Goal: Task Accomplishment & Management: Complete application form

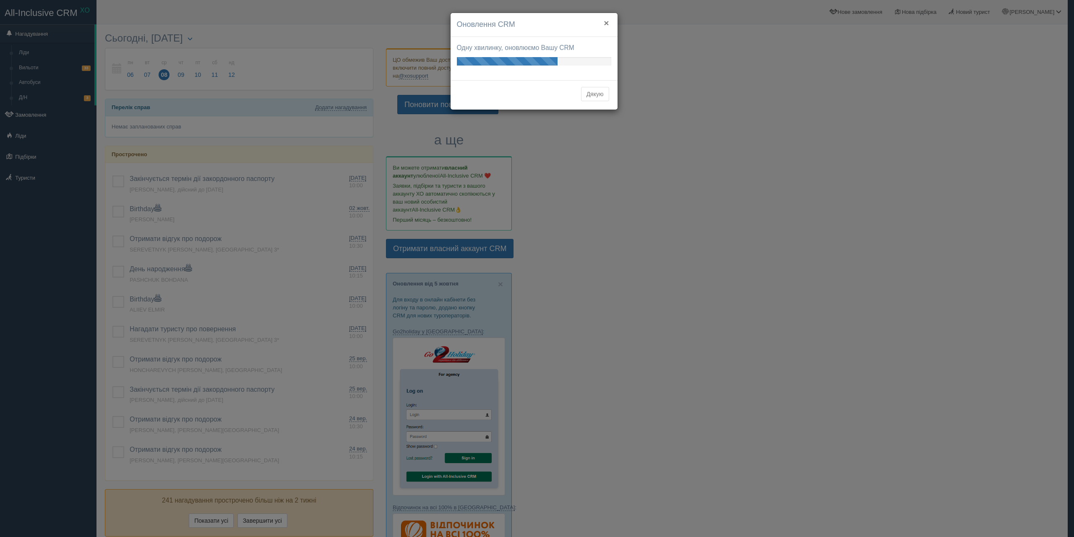
click at [605, 21] on button "×" at bounding box center [606, 22] width 5 height 9
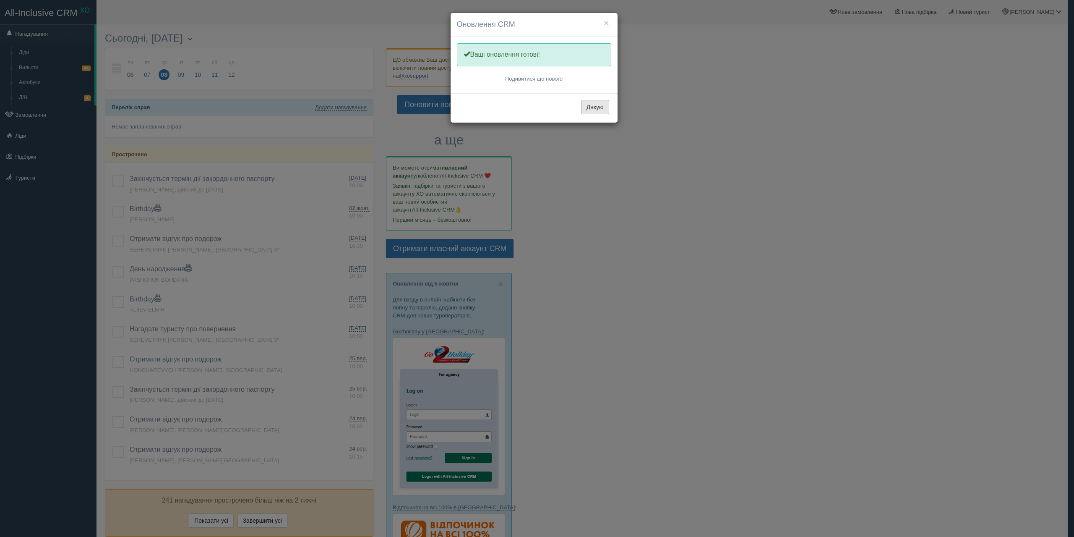
click at [590, 107] on button "Дякую" at bounding box center [595, 107] width 28 height 14
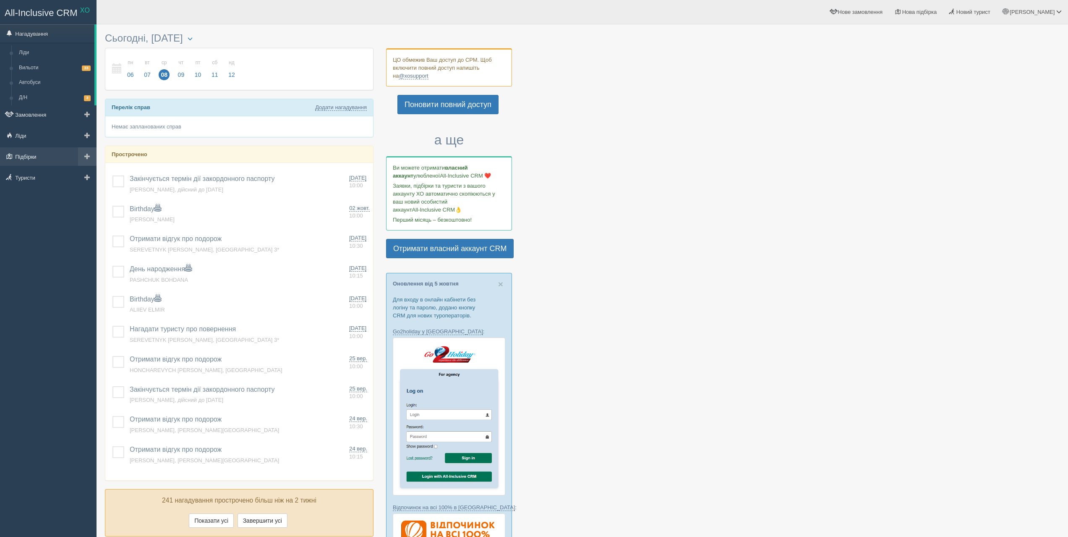
click at [46, 160] on link "Підбірки" at bounding box center [48, 156] width 97 height 18
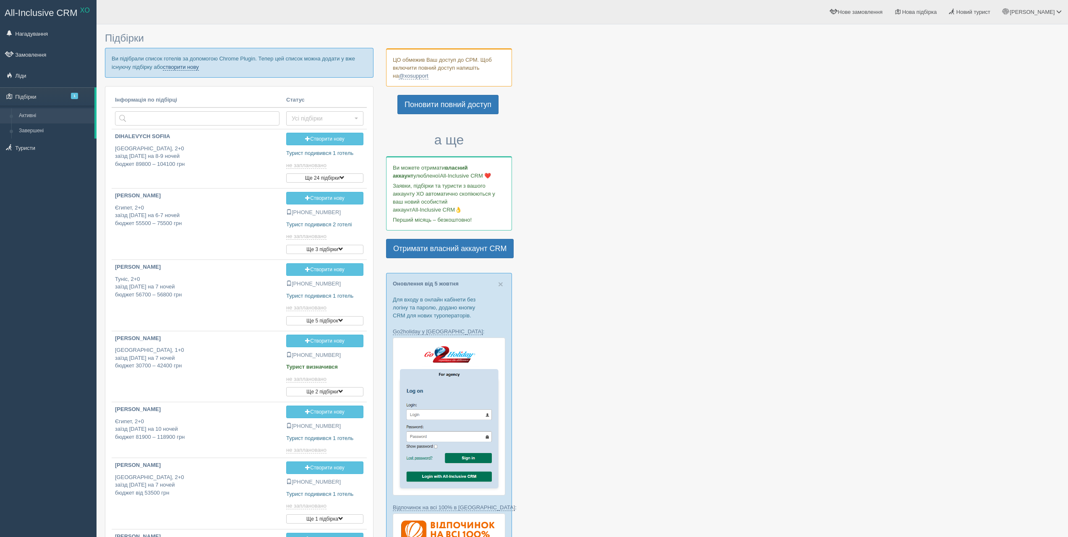
click at [190, 66] on link "створити нову" at bounding box center [181, 67] width 36 height 7
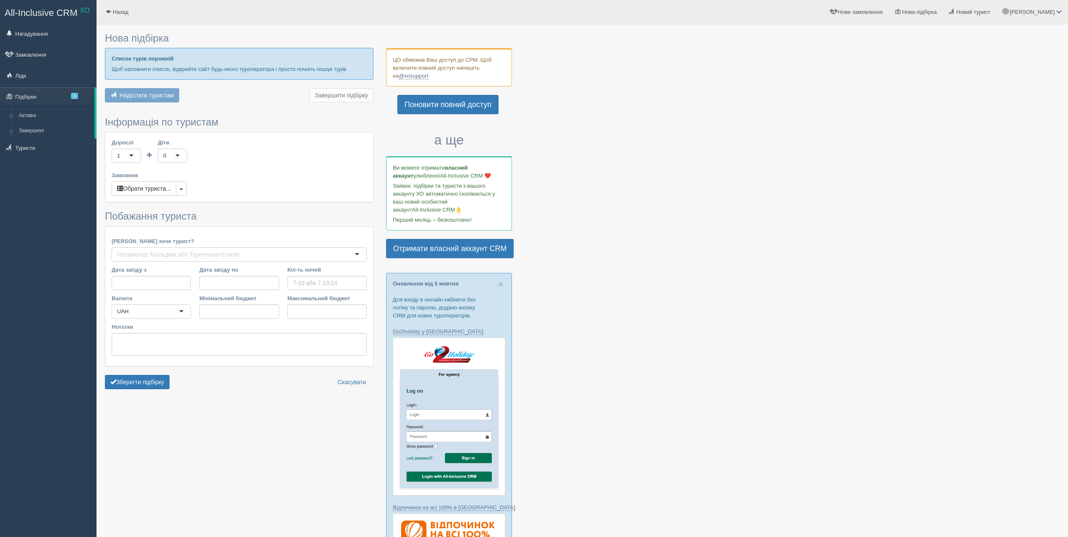
type input "6"
type input "81300"
type input "81400"
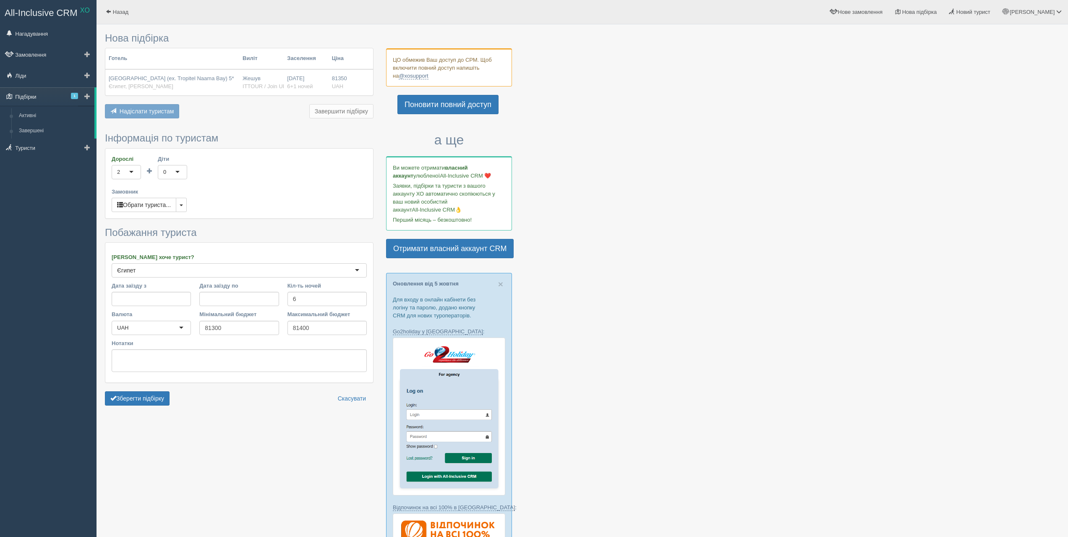
click at [53, 98] on link "Підбірки 1" at bounding box center [47, 96] width 94 height 18
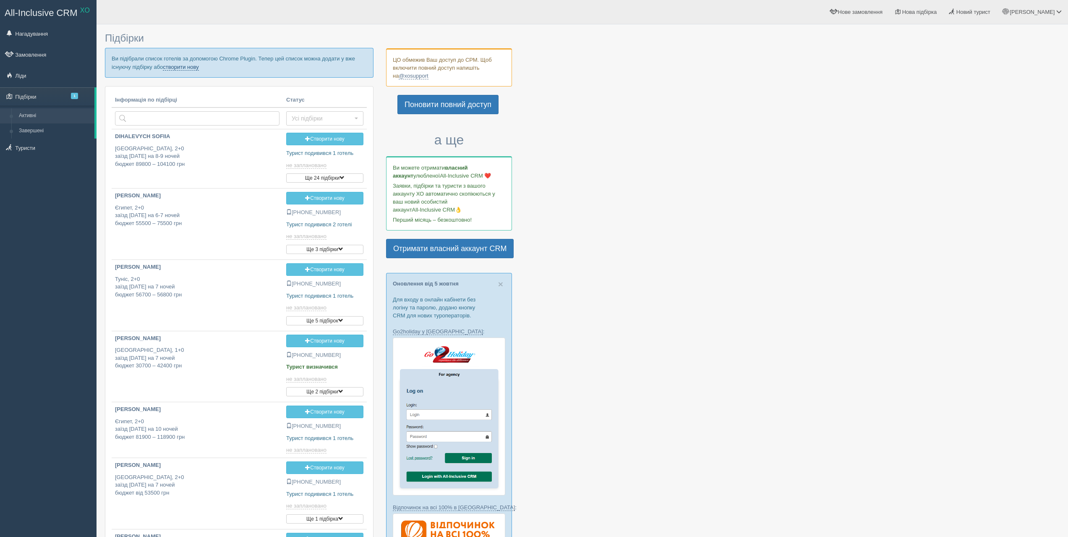
click at [187, 68] on link "створити нову" at bounding box center [181, 67] width 36 height 7
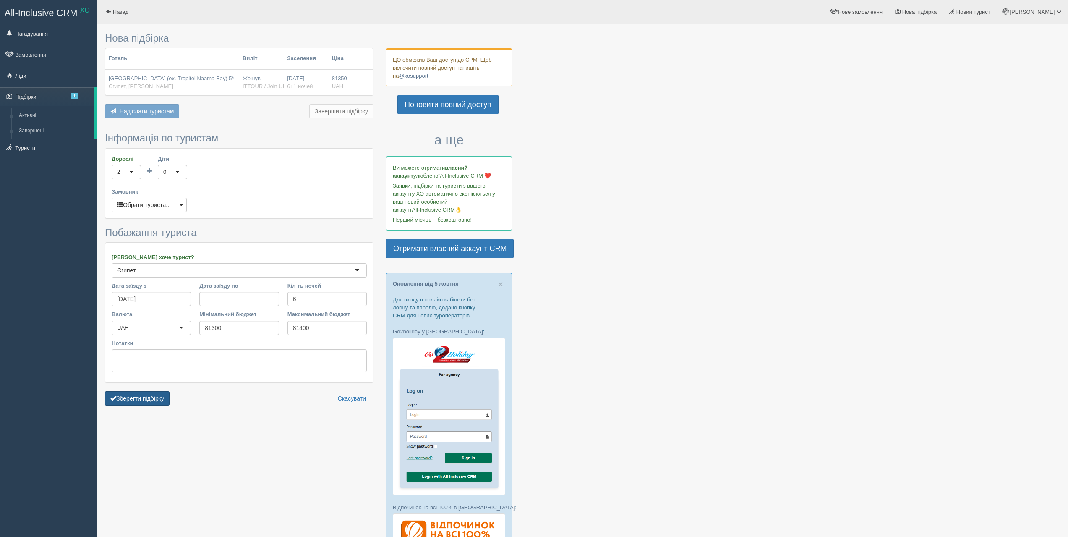
click at [151, 397] on button "Зберегти підбірку" at bounding box center [137, 398] width 65 height 14
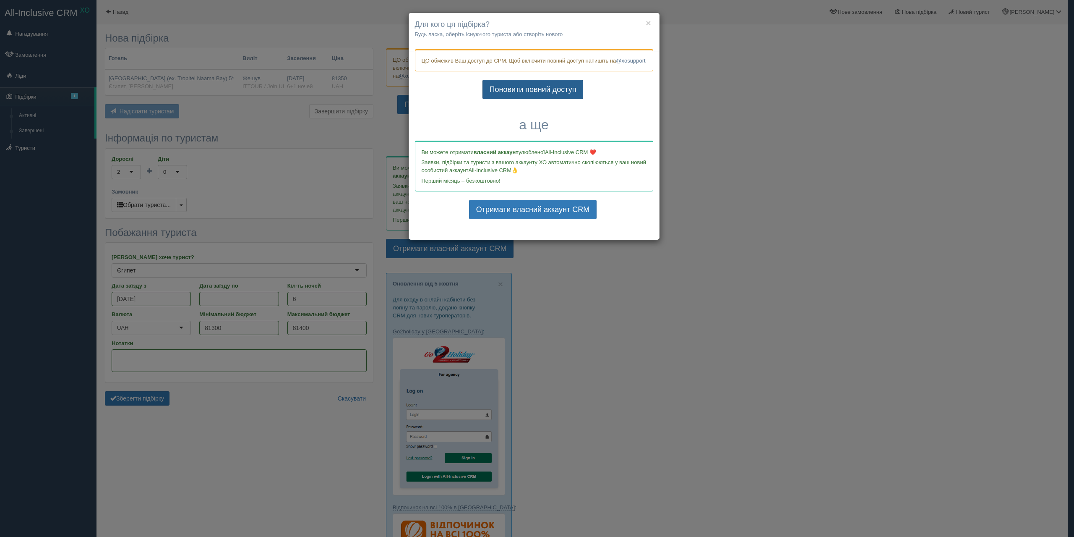
click at [552, 98] on link "Поновити повний доступ" at bounding box center [533, 89] width 101 height 19
click at [952, 123] on div "× Для кого ця підбірка? Будь ласка, оберіть існуючого туриста або створіть ново…" at bounding box center [537, 268] width 1074 height 537
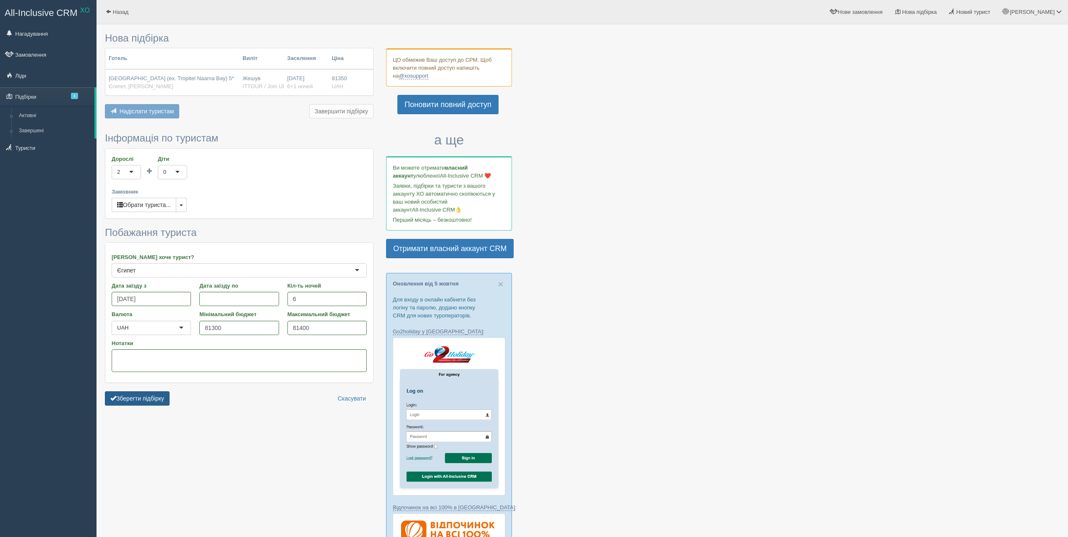
click at [128, 401] on button "Зберегти підбірку" at bounding box center [137, 398] width 65 height 14
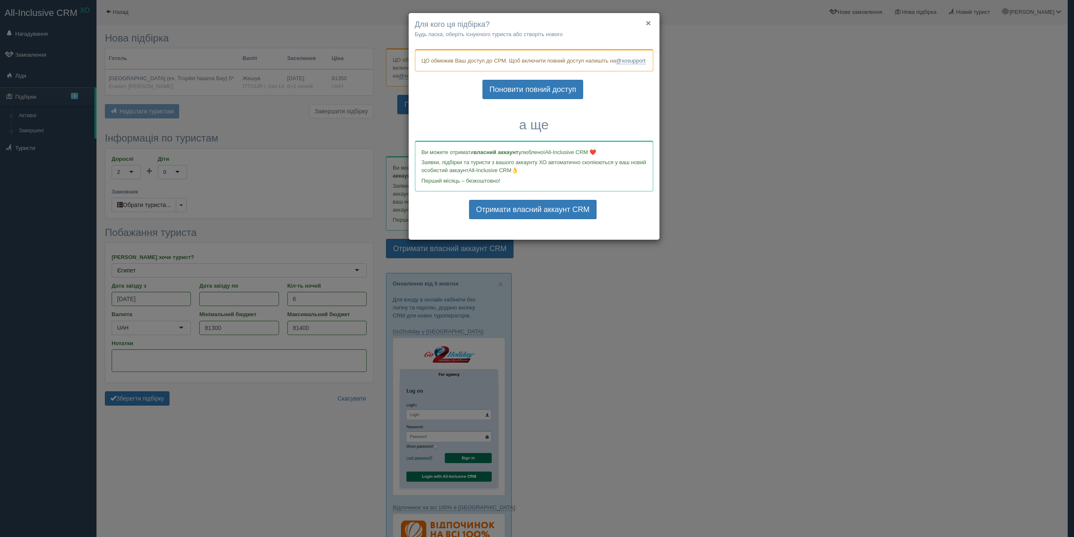
click at [647, 22] on button "×" at bounding box center [648, 22] width 5 height 9
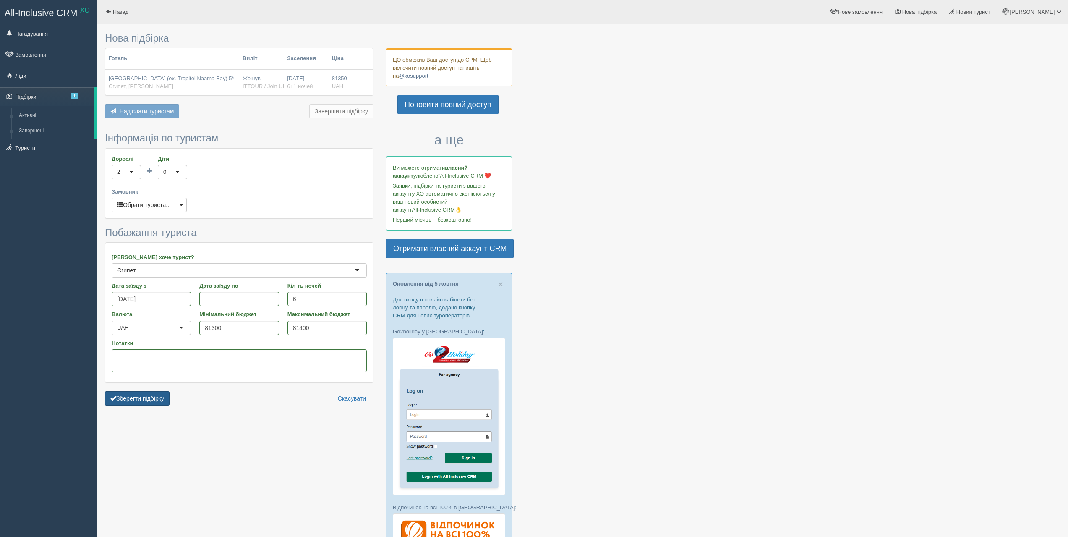
click at [149, 404] on button "Зберегти підбірку" at bounding box center [137, 398] width 65 height 14
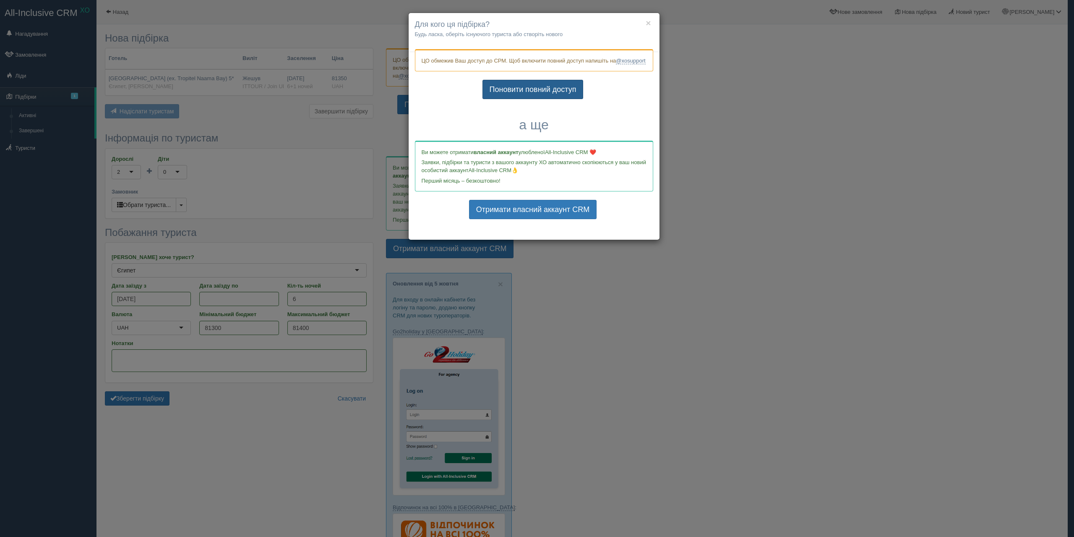
click at [529, 95] on link "Поновити повний доступ" at bounding box center [533, 89] width 101 height 19
click at [647, 21] on button "×" at bounding box center [648, 22] width 5 height 9
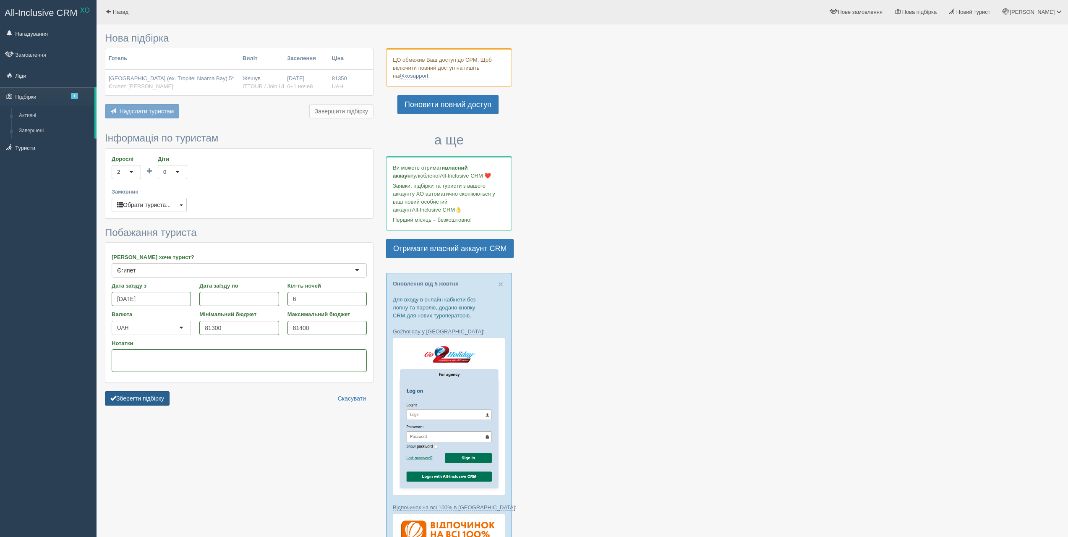
click at [152, 396] on button "Зберегти підбірку" at bounding box center [137, 398] width 65 height 14
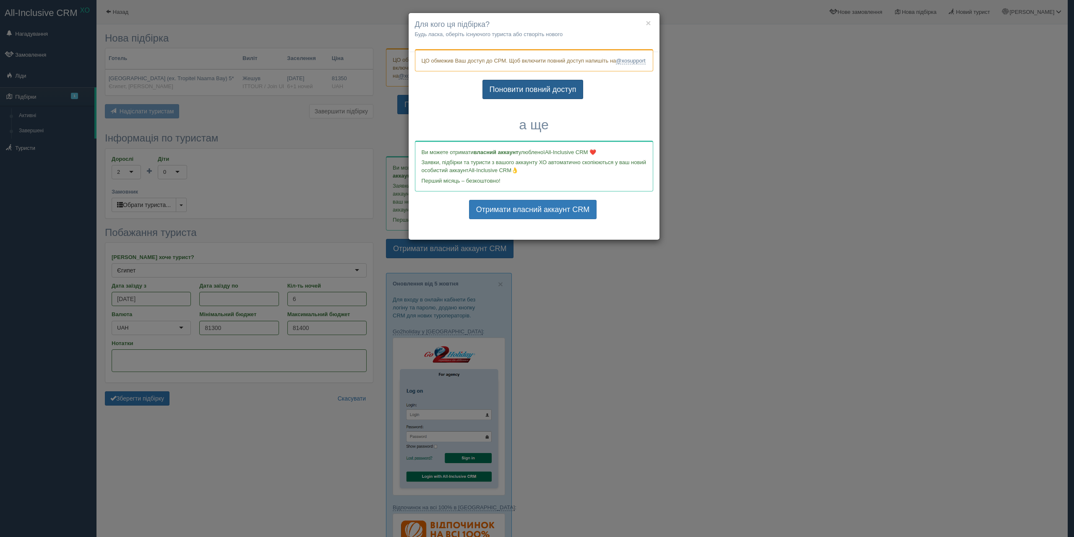
click at [520, 99] on link "Поновити повний доступ" at bounding box center [533, 89] width 101 height 19
click at [649, 26] on button "×" at bounding box center [648, 22] width 5 height 9
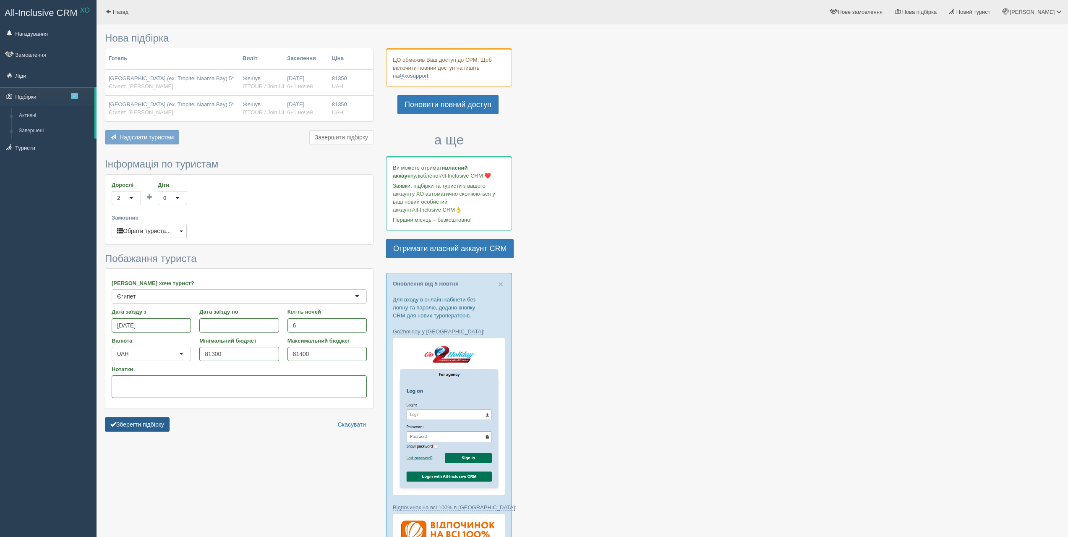
click at [150, 420] on button "Зберегти підбірку" at bounding box center [137, 424] width 65 height 14
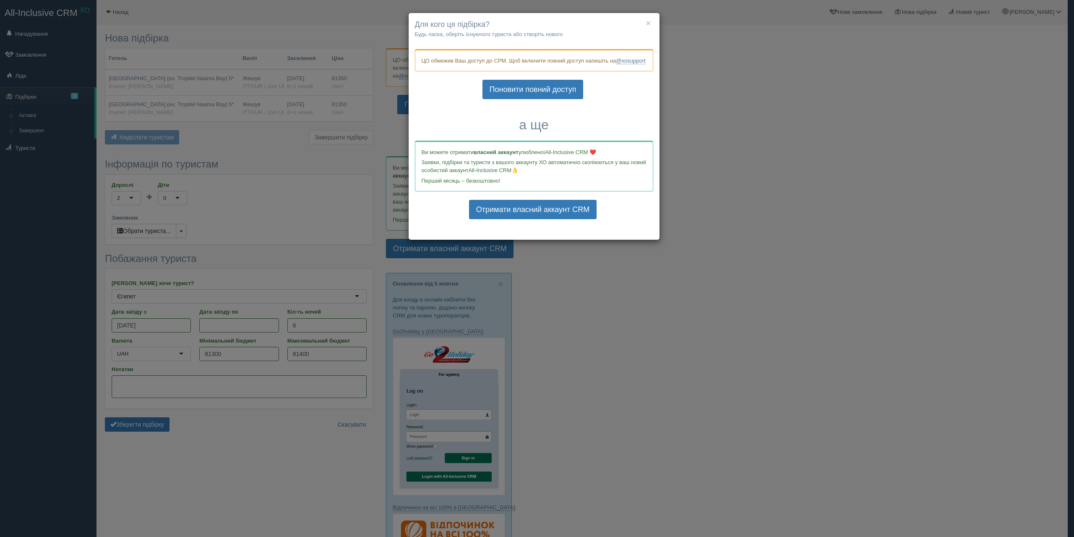
click at [546, 429] on div "× Для кого ця підбірка? [GEOGRAPHIC_DATA] ласка, оберіть існуючого туриста або …" at bounding box center [537, 268] width 1074 height 537
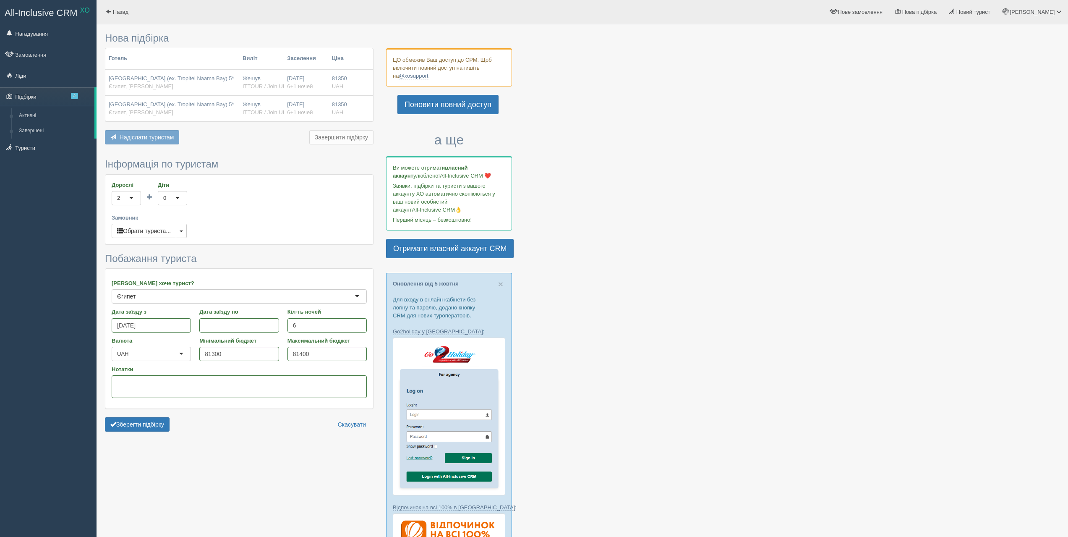
click at [961, 273] on div at bounding box center [582, 483] width 955 height 908
click at [130, 421] on button "Зберегти підбірку" at bounding box center [137, 424] width 65 height 14
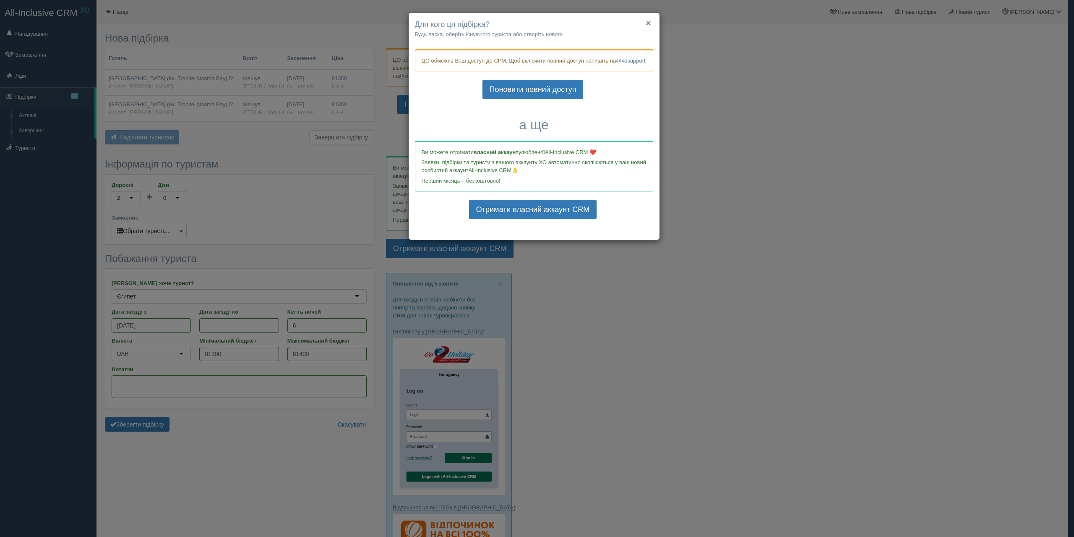
click at [648, 23] on button "×" at bounding box center [648, 22] width 5 height 9
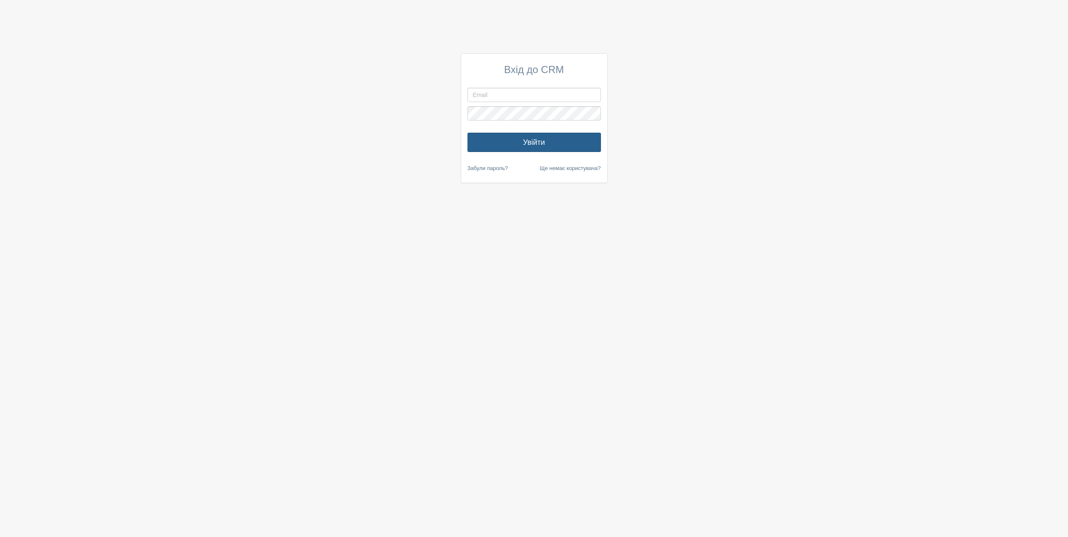
type input "anastasiaclubpatriot+xo@gmail.com"
click at [522, 141] on button "Увійти" at bounding box center [533, 142] width 133 height 19
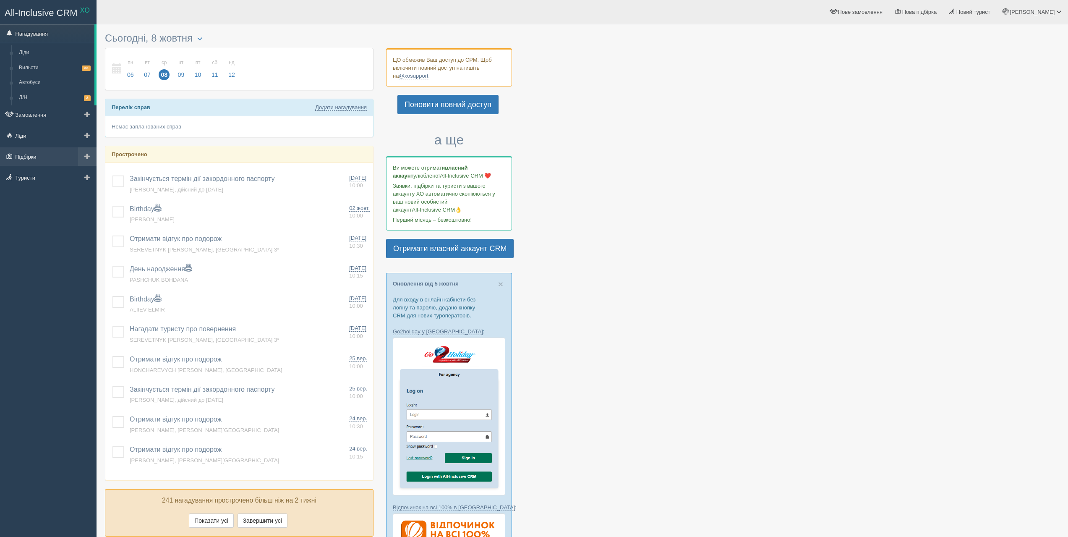
click at [25, 152] on link "Підбірки" at bounding box center [48, 156] width 97 height 18
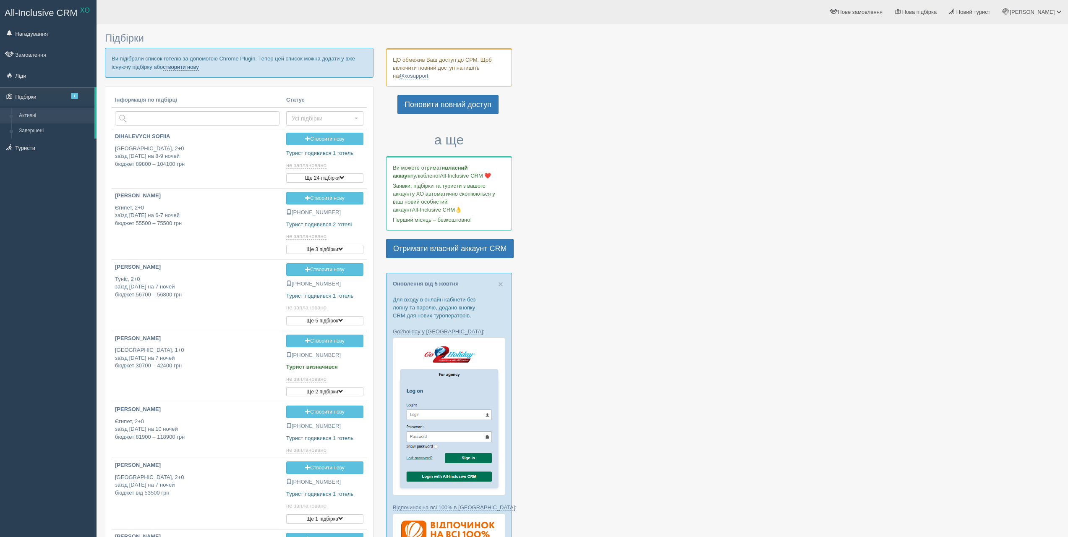
click at [180, 66] on link "створити нову" at bounding box center [181, 67] width 36 height 7
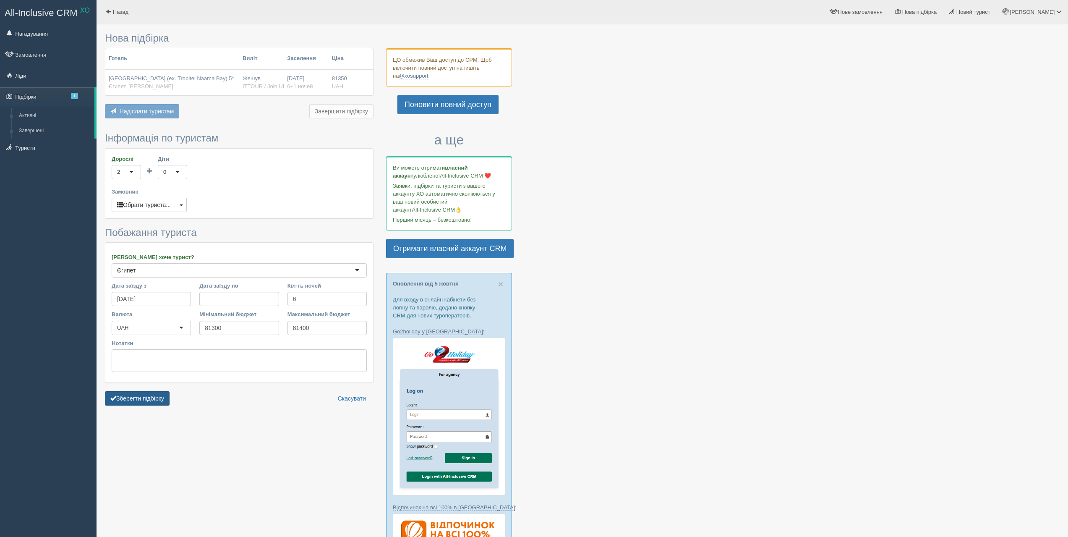
click at [149, 394] on button "Зберегти підбірку" at bounding box center [137, 398] width 65 height 14
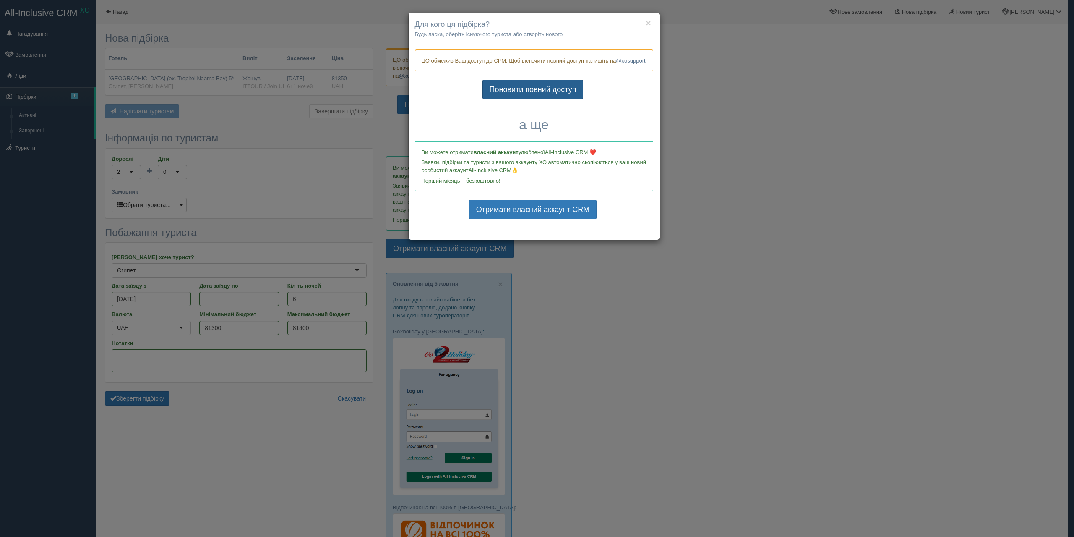
click at [518, 99] on link "Поновити повний доступ" at bounding box center [533, 89] width 101 height 19
click at [648, 24] on button "×" at bounding box center [648, 22] width 5 height 9
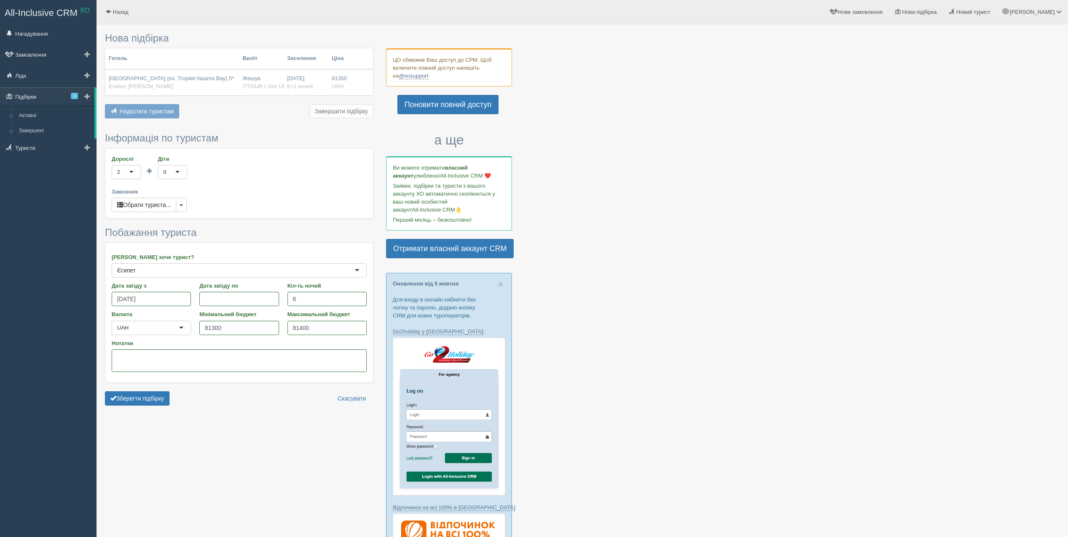
click at [55, 99] on link "Підбірки 1" at bounding box center [47, 96] width 94 height 18
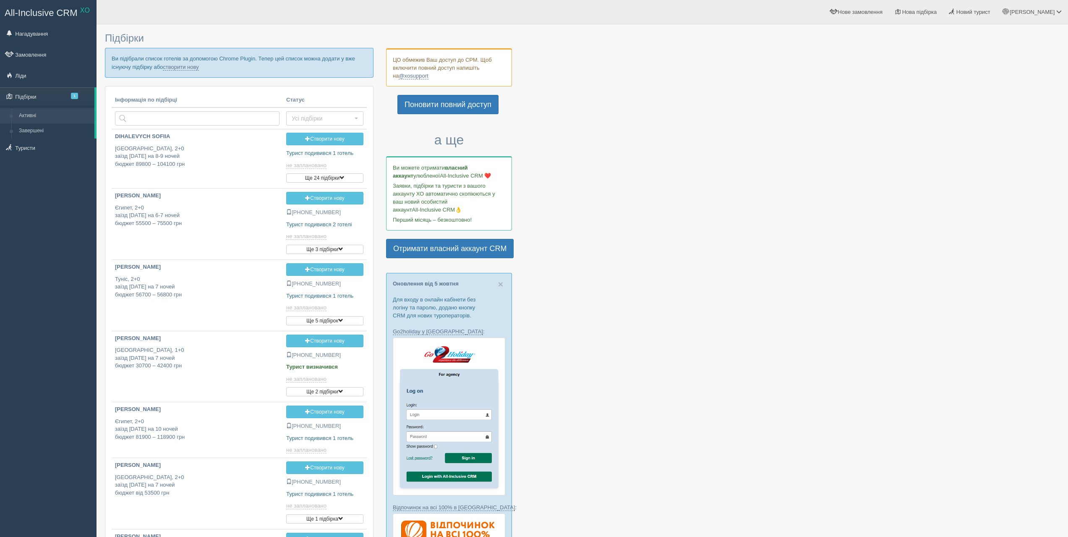
click at [187, 62] on p "Ви підібрали список готелів за допомогою Chrome Plugin. Тепер цей список можна …" at bounding box center [239, 62] width 269 height 29
click at [60, 95] on link "Підбірки 1" at bounding box center [47, 96] width 94 height 18
click at [194, 67] on link "створити нову" at bounding box center [181, 67] width 36 height 7
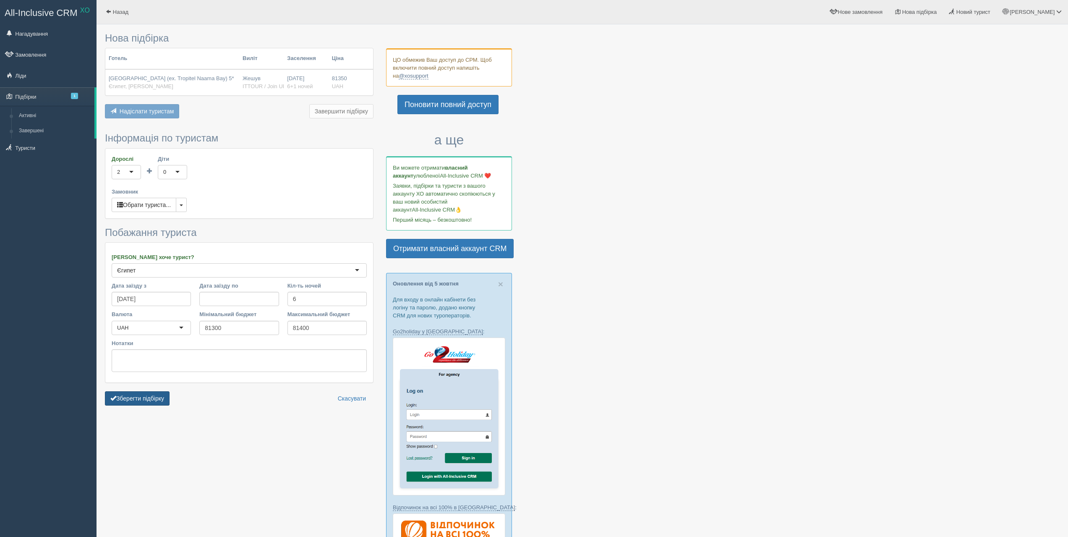
click at [138, 403] on button "Зберегти підбірку" at bounding box center [137, 398] width 65 height 14
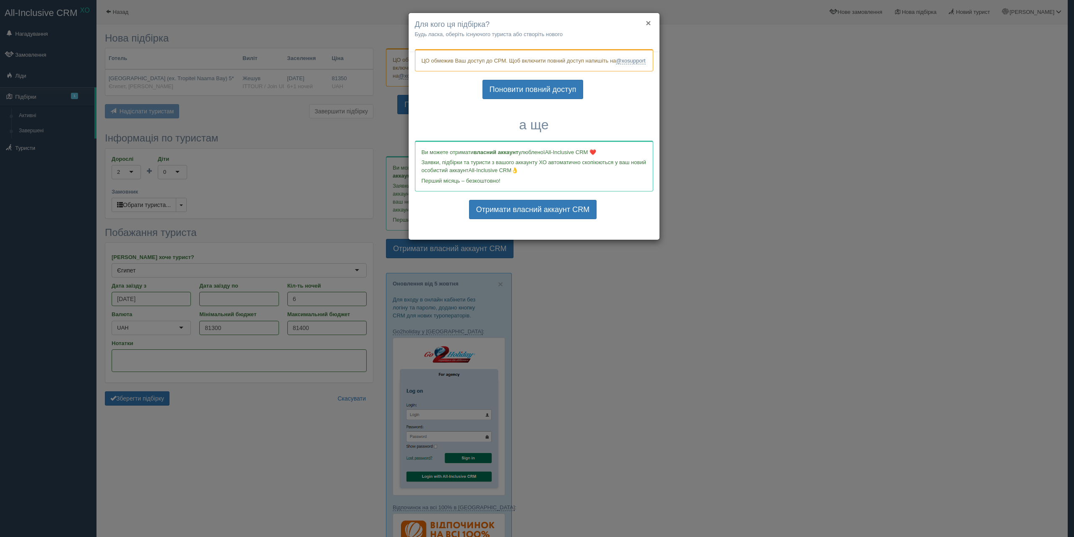
click at [650, 20] on button "×" at bounding box center [648, 22] width 5 height 9
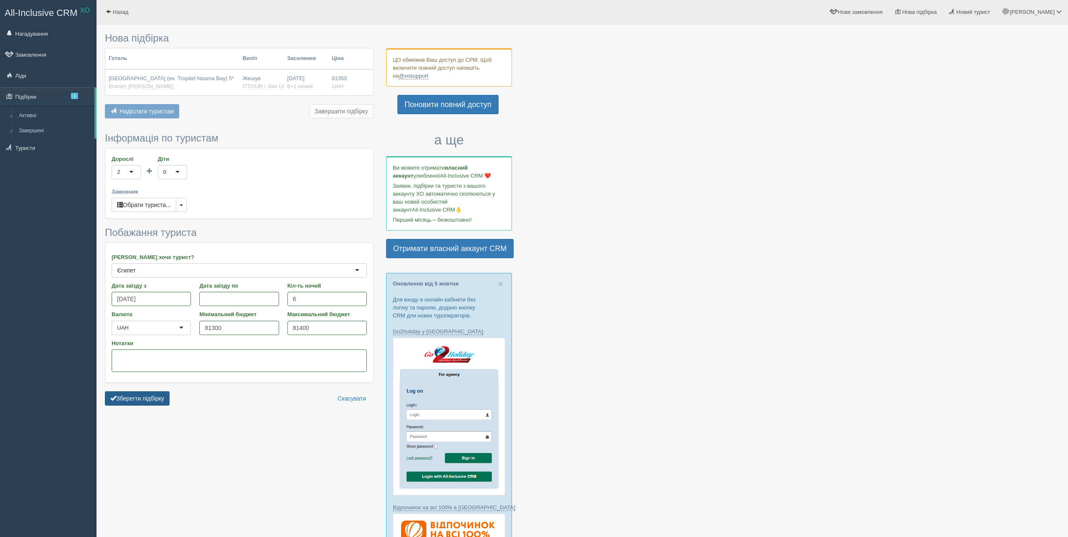
click at [163, 401] on button "Зберегти підбірку" at bounding box center [137, 398] width 65 height 14
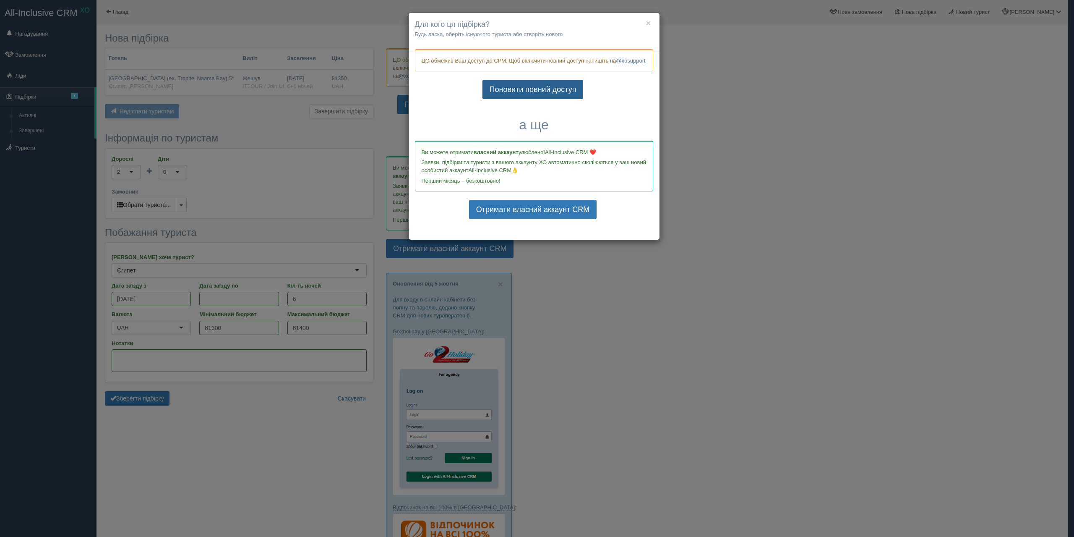
click at [546, 99] on link "Поновити повний доступ" at bounding box center [533, 89] width 101 height 19
click at [650, 21] on button "×" at bounding box center [648, 22] width 5 height 9
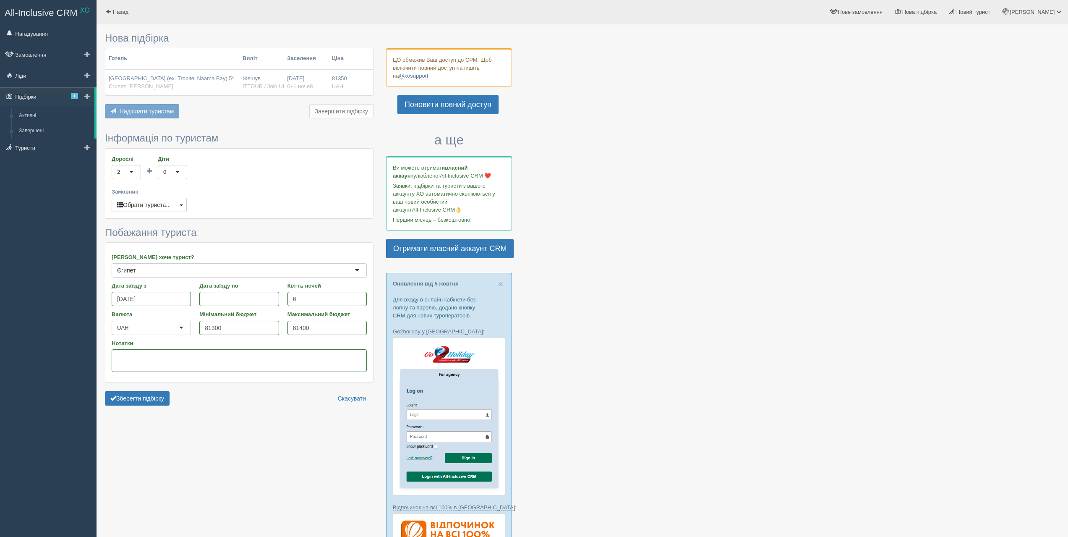
click at [46, 97] on link "Підбірки 1" at bounding box center [47, 96] width 94 height 18
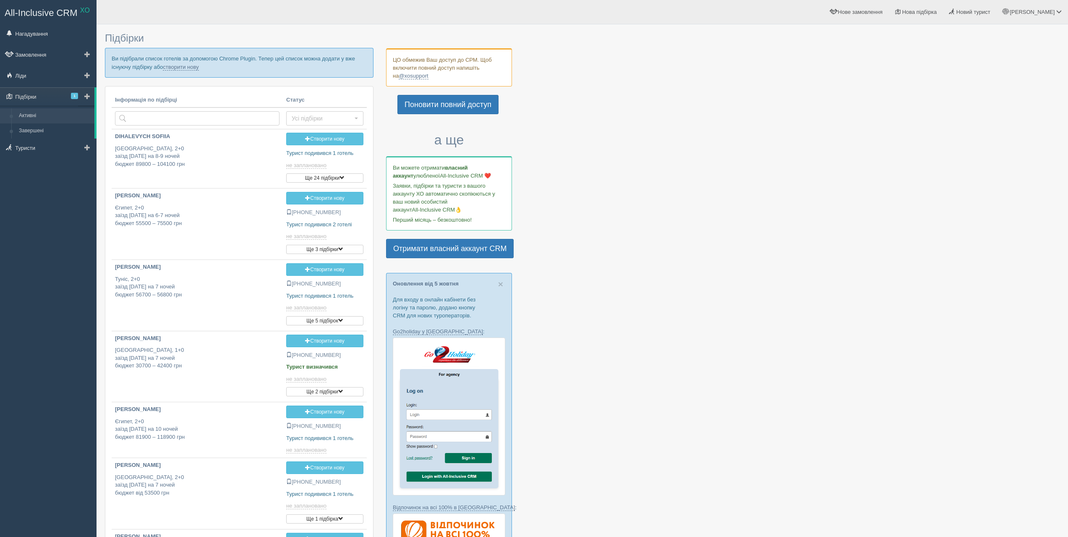
type input "[DATE] 17:40"
click at [47, 95] on link "Підбірки 1" at bounding box center [47, 96] width 94 height 18
click at [180, 68] on link "створити нову" at bounding box center [181, 67] width 36 height 7
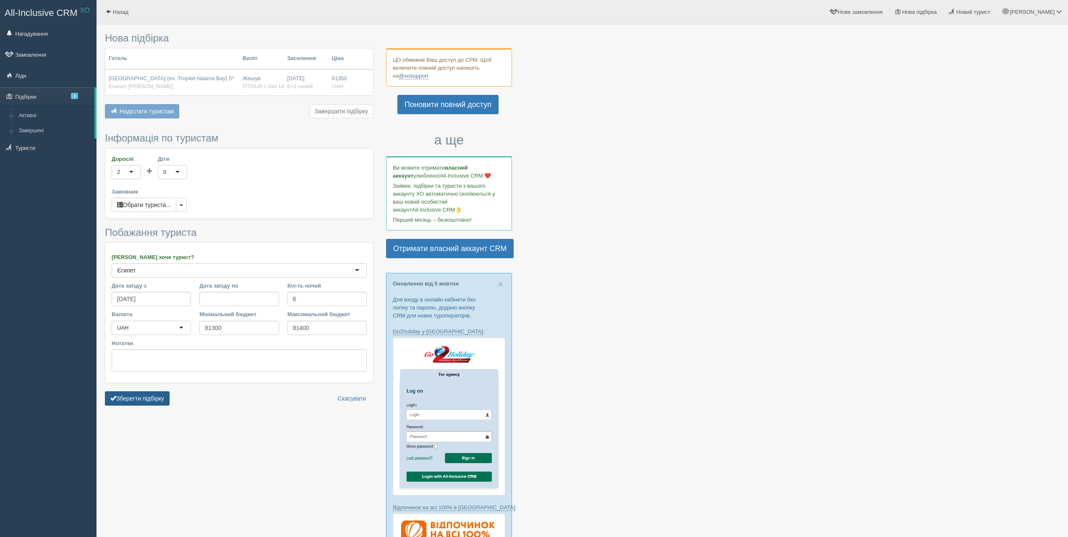
click at [164, 397] on button "Зберегти підбірку" at bounding box center [137, 398] width 65 height 14
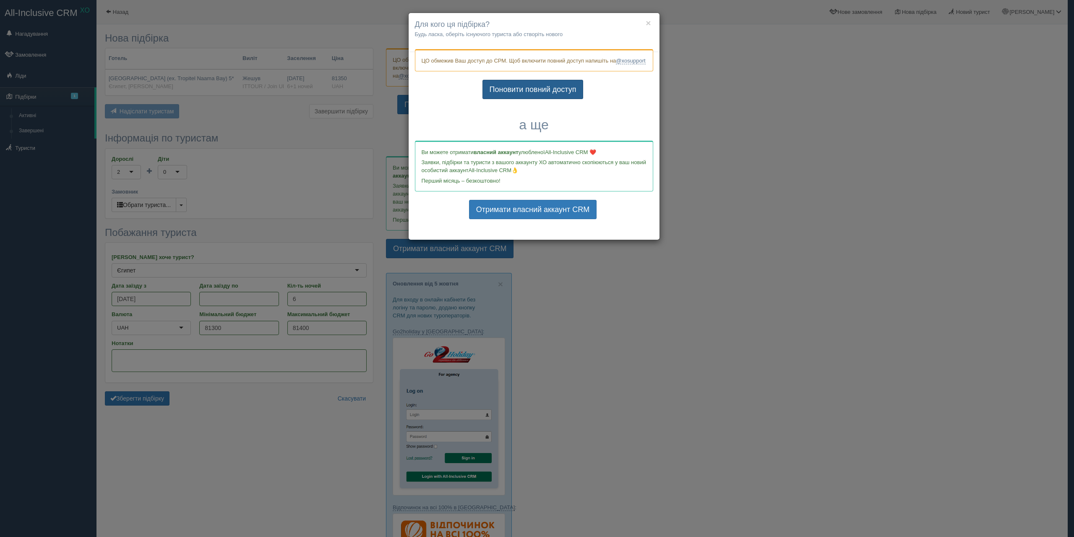
click at [517, 99] on link "Поновити повний доступ" at bounding box center [533, 89] width 101 height 19
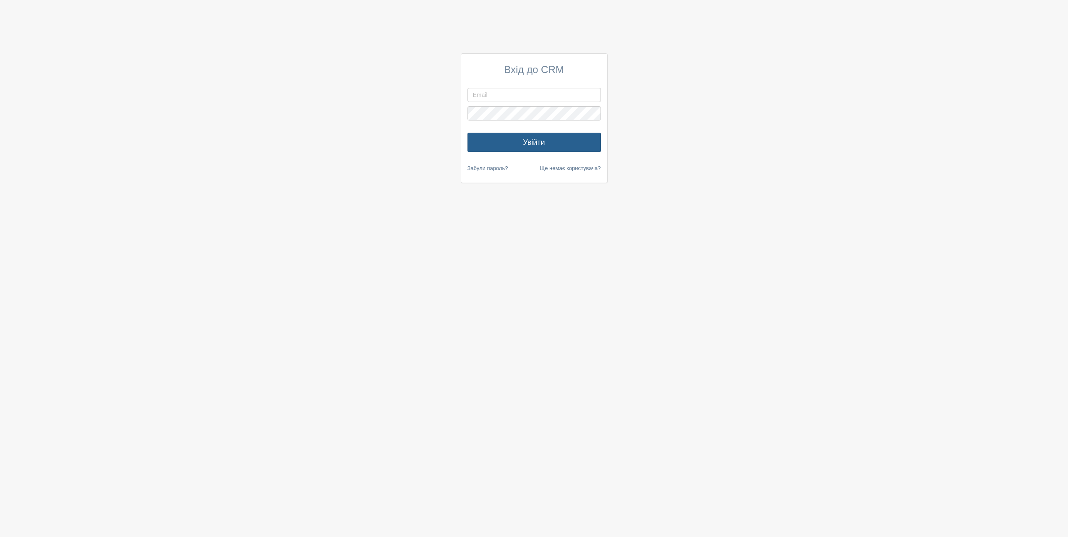
type input "[EMAIL_ADDRESS][DOMAIN_NAME]"
click at [507, 139] on button "Увійти" at bounding box center [533, 142] width 133 height 19
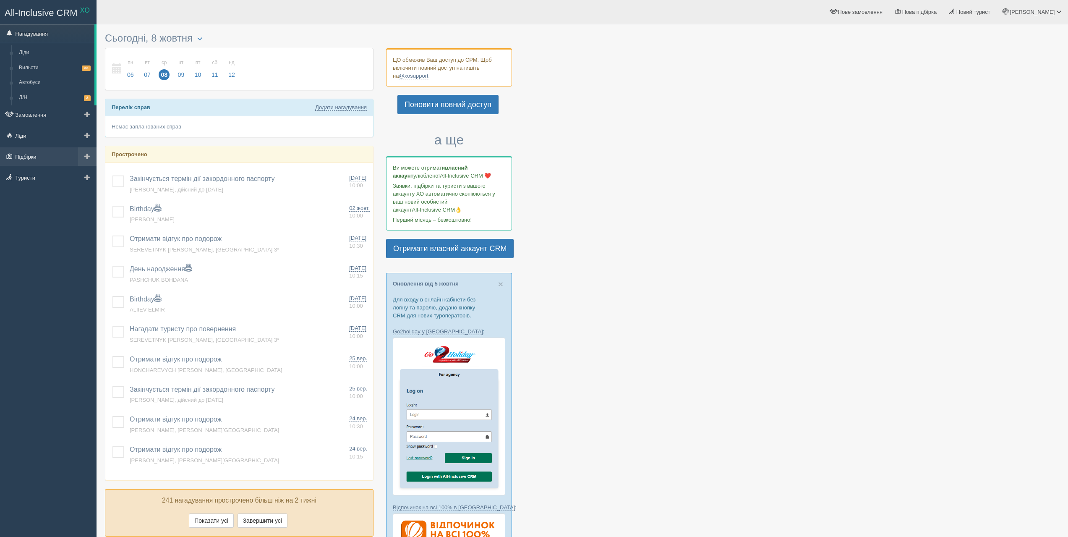
click at [34, 155] on link "Підбірки" at bounding box center [48, 156] width 97 height 18
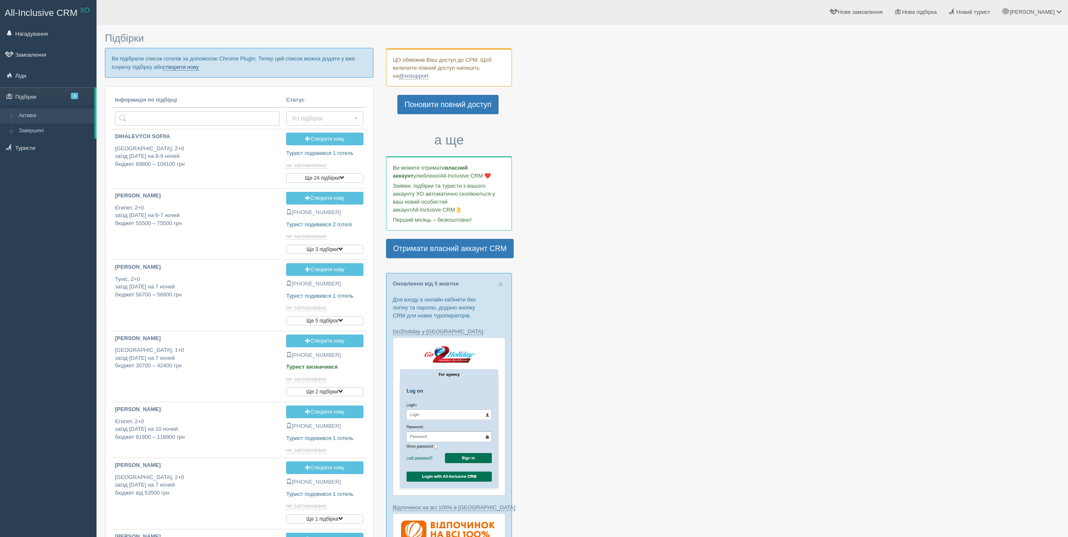
click at [170, 68] on link "створити нову" at bounding box center [181, 67] width 36 height 7
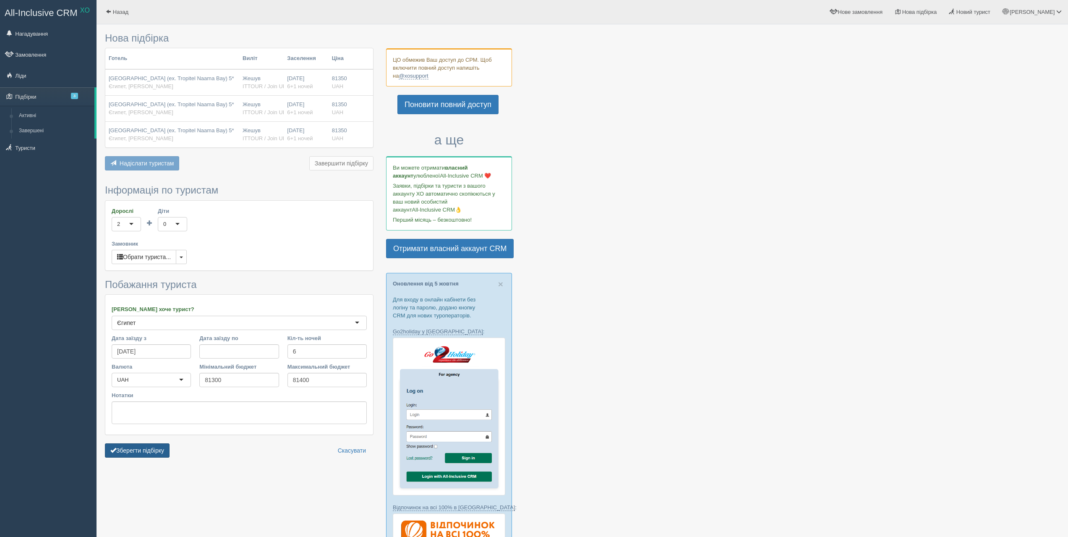
click at [152, 454] on button "Зберегти підбірку" at bounding box center [137, 450] width 65 height 14
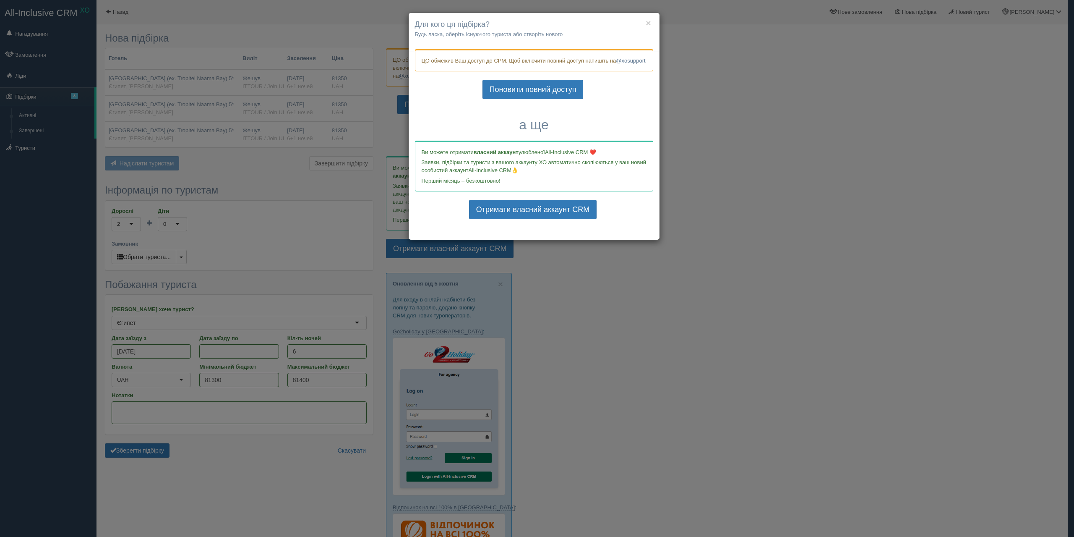
click at [324, 505] on div "× Для кого ця підбірка? Будь ласка, оберіть існуючого туриста або створіть ново…" at bounding box center [537, 268] width 1074 height 537
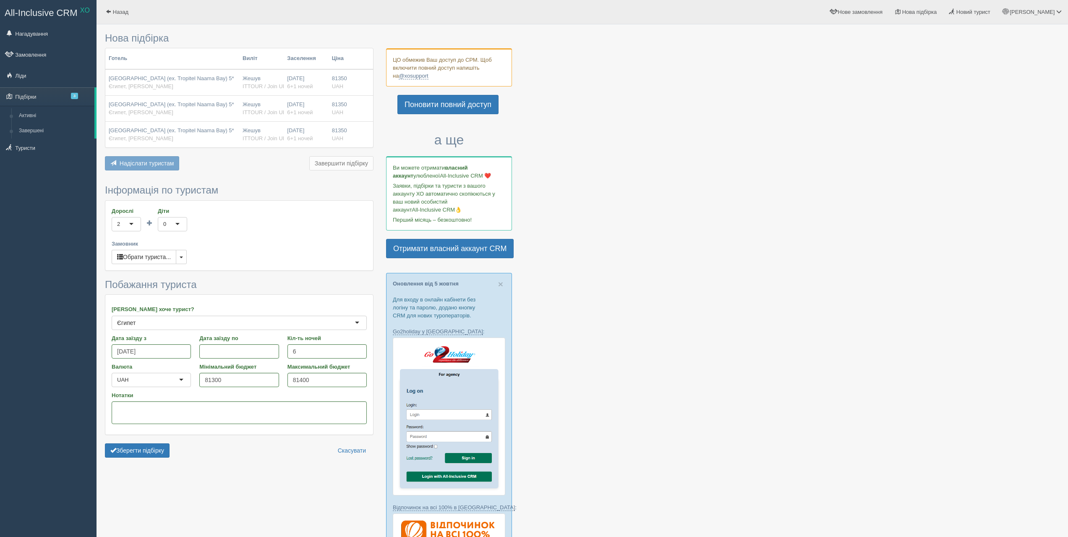
click at [150, 459] on form "Інформація по туристам Дорослі 2 2 1 2 3 4 5 6 7 8 9 10 11 12 13 14 15 16 17 18…" at bounding box center [239, 323] width 269 height 277
click at [151, 454] on button "Зберегти підбірку" at bounding box center [137, 450] width 65 height 14
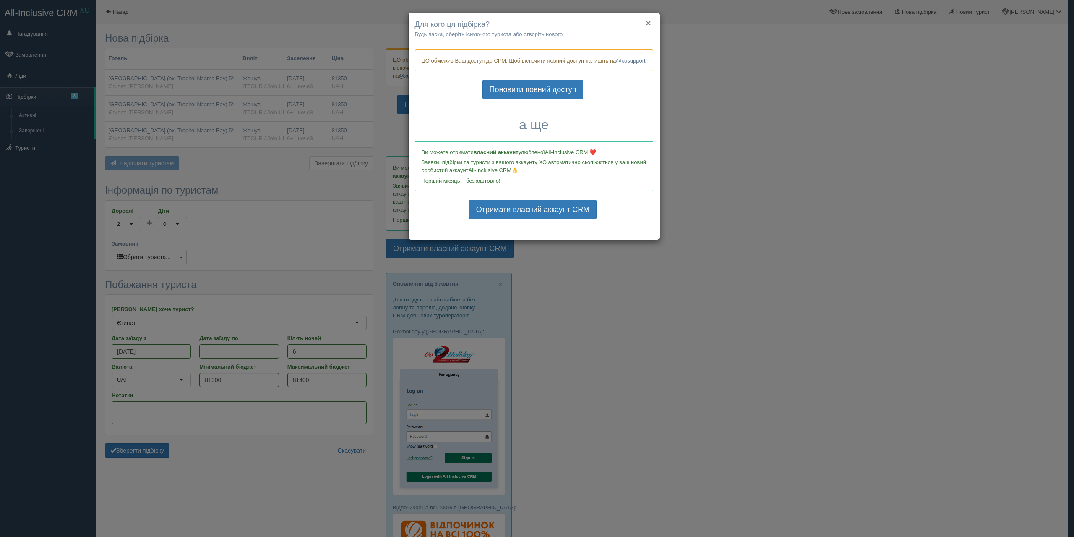
click at [649, 25] on button "×" at bounding box center [648, 22] width 5 height 9
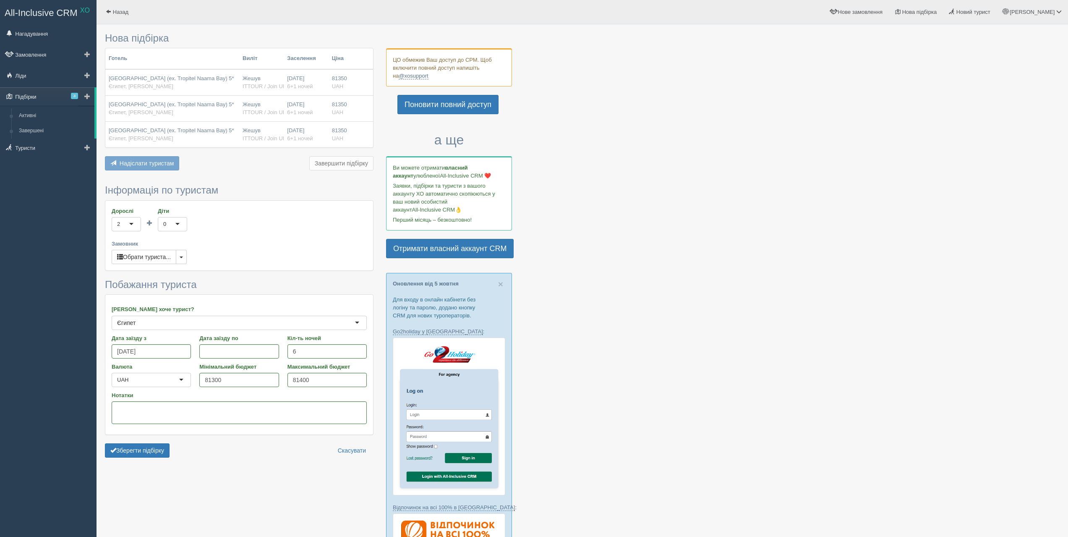
click at [36, 98] on link "Підбірки 3" at bounding box center [47, 96] width 94 height 18
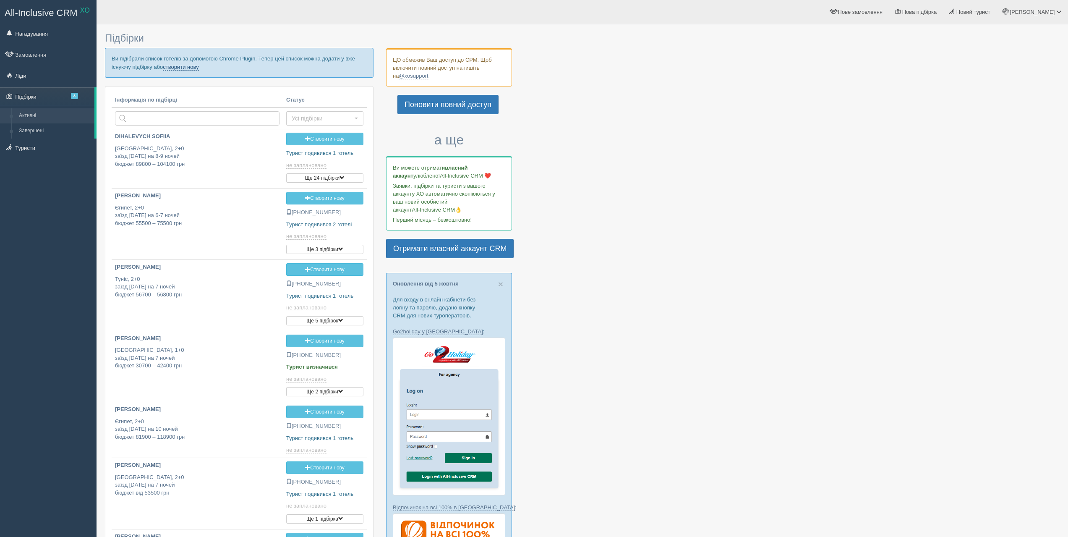
click at [170, 66] on link "створити нову" at bounding box center [181, 67] width 36 height 7
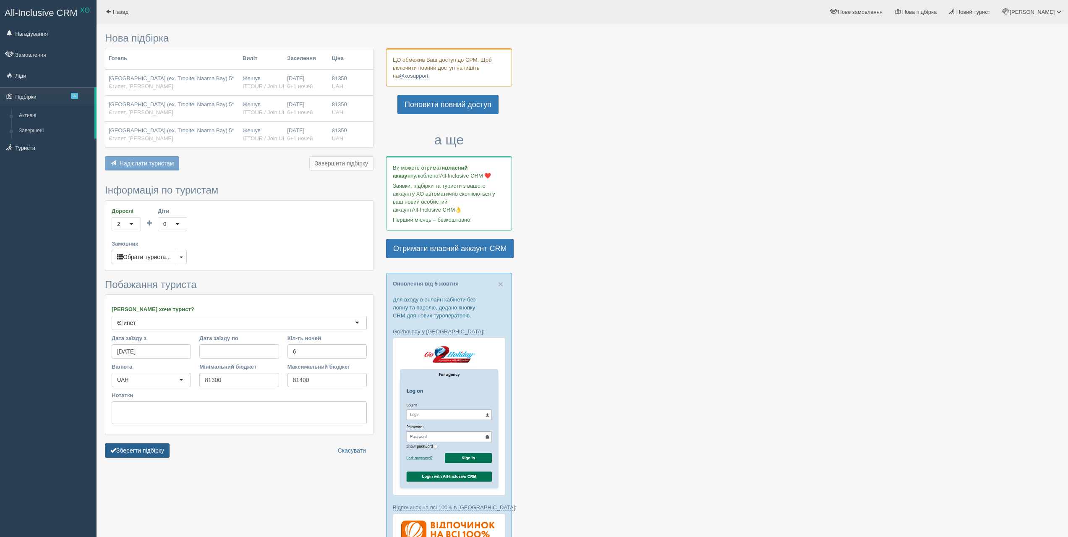
click at [159, 456] on button "Зберегти підбірку" at bounding box center [137, 450] width 65 height 14
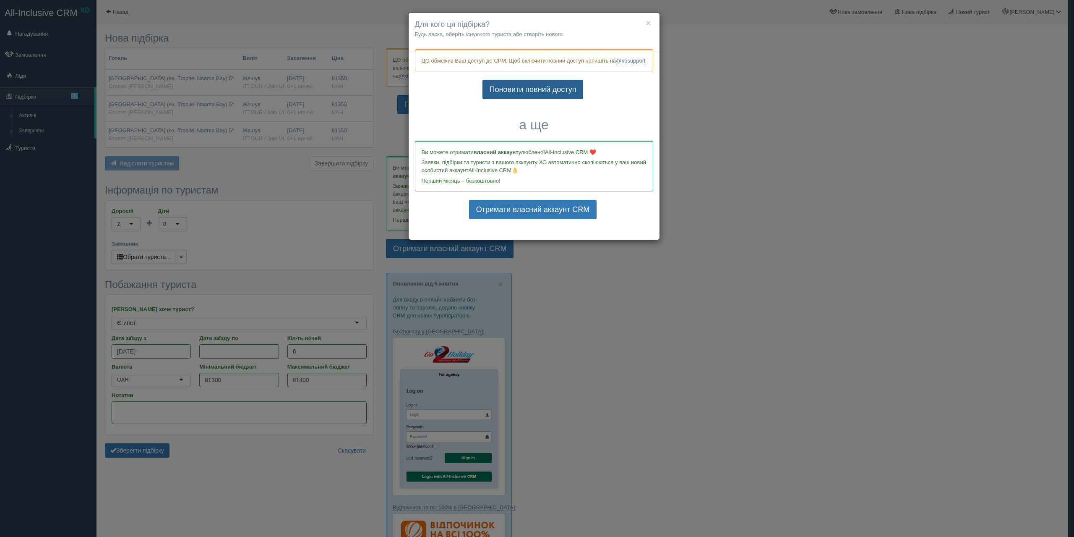
click at [556, 94] on link "Поновити повний доступ" at bounding box center [533, 89] width 101 height 19
click at [647, 21] on button "×" at bounding box center [648, 22] width 5 height 9
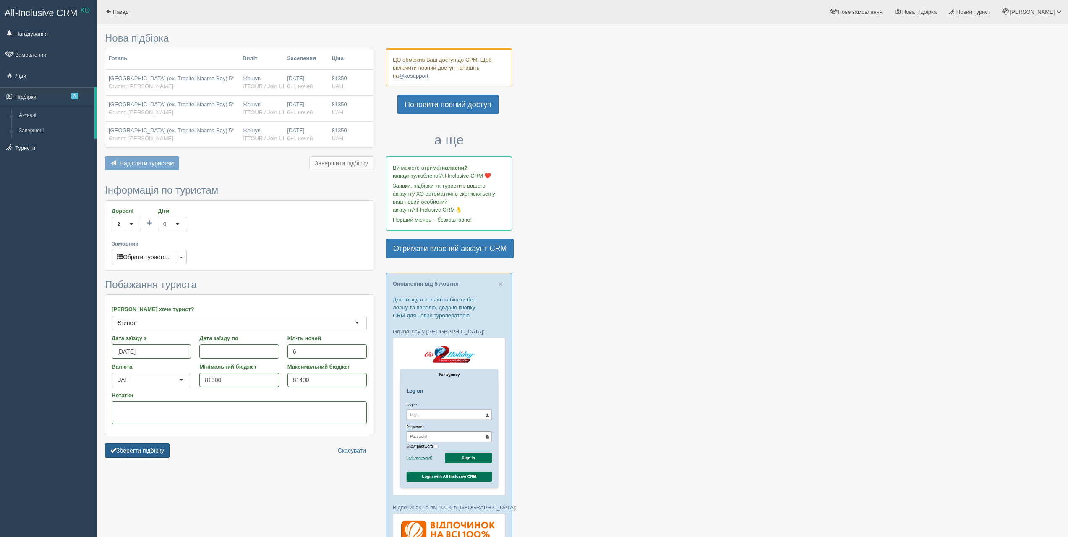
click at [160, 448] on button "Зберегти підбірку" at bounding box center [137, 450] width 65 height 14
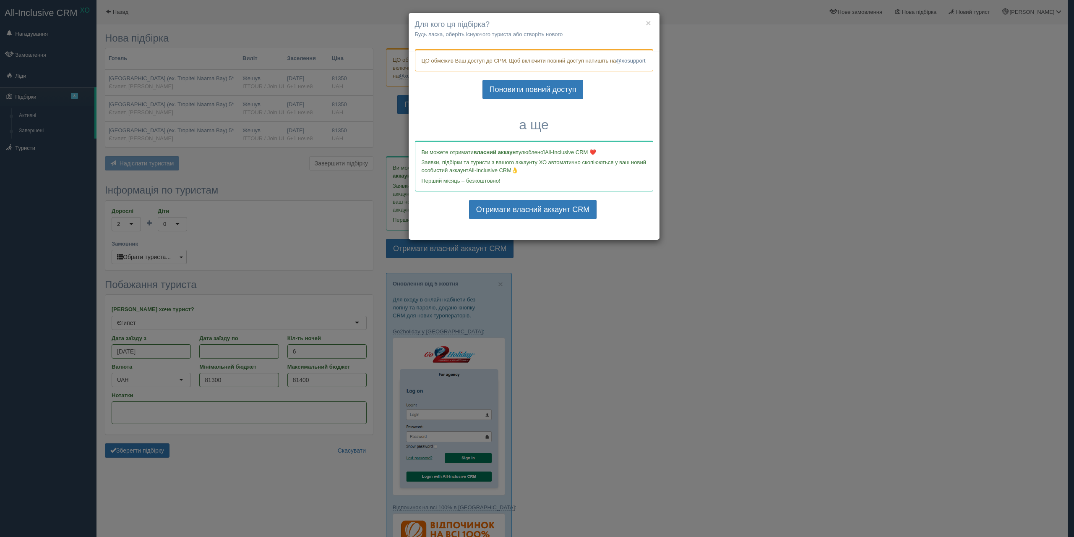
click at [645, 24] on h4 "Для кого ця підбірка?" at bounding box center [534, 24] width 238 height 11
click at [651, 23] on button "×" at bounding box center [648, 22] width 5 height 9
